Goal: Task Accomplishment & Management: Complete application form

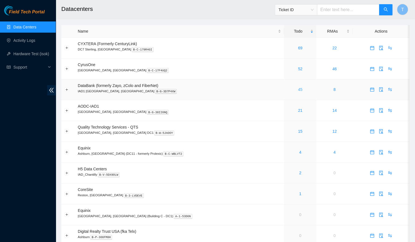
click at [298, 90] on link "45" at bounding box center [300, 89] width 4 height 4
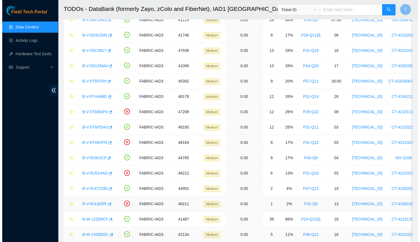
scroll to position [293, 0]
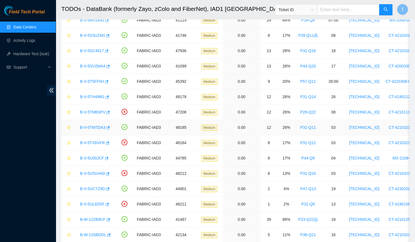
click at [98, 125] on link "B-V-5TMTDA3" at bounding box center [92, 127] width 25 height 4
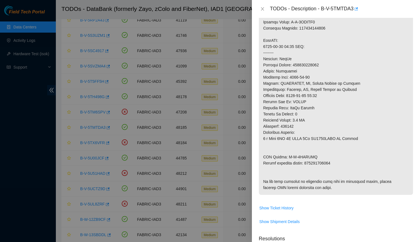
scroll to position [382, 0]
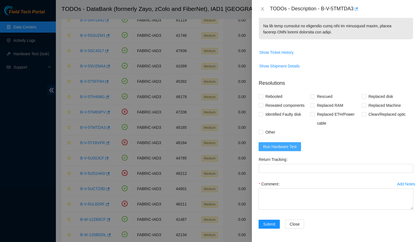
click at [287, 146] on span "Run Hardware Test" at bounding box center [279, 147] width 33 height 6
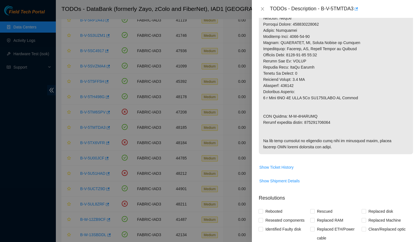
scroll to position [207, 0]
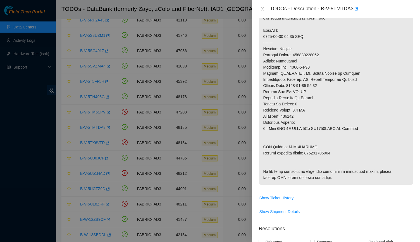
click at [319, 156] on p at bounding box center [336, 46] width 154 height 278
copy p "463470043223"
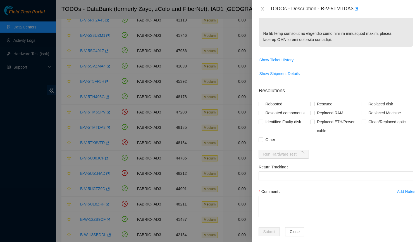
scroll to position [356, 0]
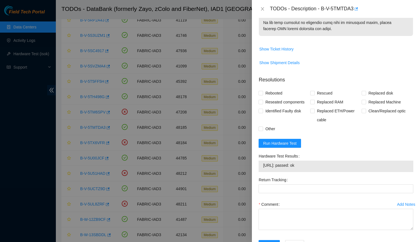
click at [285, 168] on span "[URL]: passed: ok" at bounding box center [336, 165] width 146 height 6
copy span "[URL]: passed: ok"
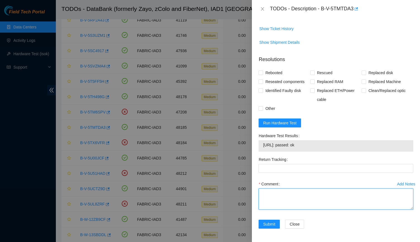
click at [275, 203] on textarea "Comment" at bounding box center [335, 199] width 155 height 21
paste textarea "-Verified machine and serial SN -Talked with [PERSON_NAME] R to confirm ticket …"
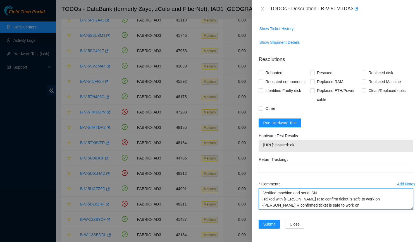
scroll to position [54, 0]
click at [315, 196] on textarea "-Verified machine and serial SN -Talked with [PERSON_NAME] R to confirm ticket …" at bounding box center [335, 199] width 155 height 21
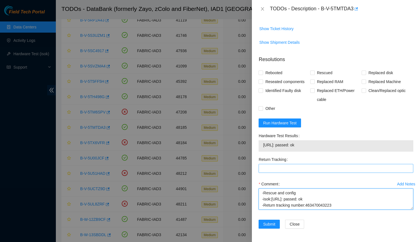
type textarea "-Verified machine and serial SN -Talked with [PERSON_NAME] R to confirm ticket …"
click at [315, 173] on Tracking "Return Tracking" at bounding box center [335, 168] width 155 height 9
paste Tracking "463470043223"
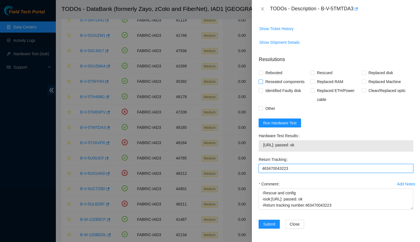
scroll to position [55, 0]
type Tracking "463470043223"
click at [280, 74] on span "Rebooted" at bounding box center [273, 72] width 21 height 9
click at [262, 74] on input "Rebooted" at bounding box center [260, 73] width 4 height 4
checkbox input "true"
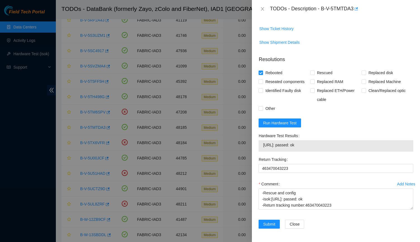
click at [338, 70] on div "Rescued" at bounding box center [336, 72] width 52 height 9
click at [329, 71] on span "Rescued" at bounding box center [324, 72] width 20 height 9
click at [314, 71] on input "Rescued" at bounding box center [312, 73] width 4 height 4
checkbox input "true"
click at [367, 69] on span "Replaced disk" at bounding box center [380, 72] width 29 height 9
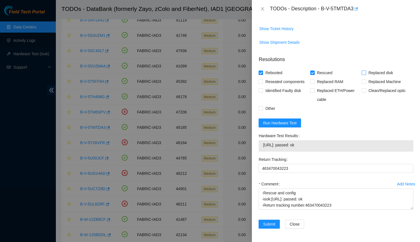
click at [365, 71] on input "Replaced disk" at bounding box center [363, 73] width 4 height 4
checkbox input "true"
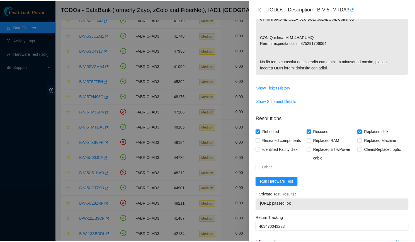
scroll to position [406, 0]
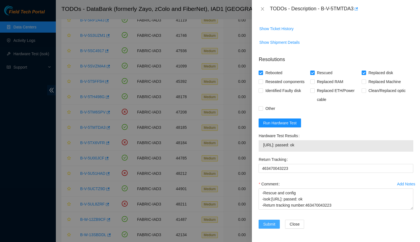
click at [272, 224] on span "Submit" at bounding box center [269, 224] width 12 height 6
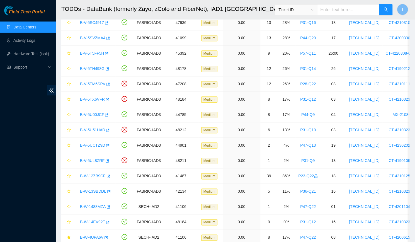
scroll to position [329, 0]
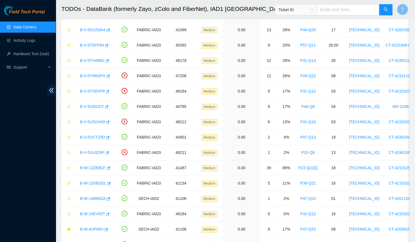
click at [0, 209] on div "Field Tech Portal Data Centers Activity Logs Hardware Test (isok) Support" at bounding box center [28, 124] width 56 height 237
click at [33, 55] on link "Hardware Test (isok)" at bounding box center [31, 54] width 36 height 4
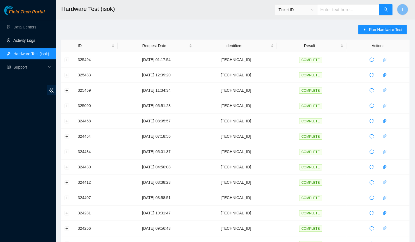
click at [35, 38] on link "Activity Logs" at bounding box center [24, 40] width 22 height 4
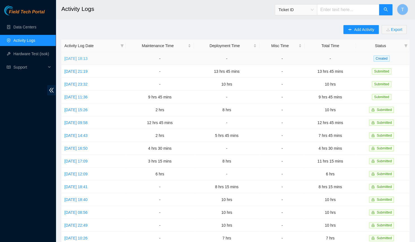
drag, startPoint x: 92, startPoint y: 62, endPoint x: 90, endPoint y: 61, distance: 3.2
click at [90, 61] on td "[DATE] 18:13" at bounding box center [93, 58] width 64 height 13
click at [88, 61] on link "[DATE] 18:13" at bounding box center [75, 58] width 23 height 4
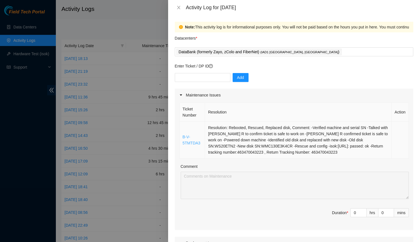
click at [190, 141] on link "B-V-5TMTDA3" at bounding box center [191, 140] width 18 height 11
